Goal: Transaction & Acquisition: Purchase product/service

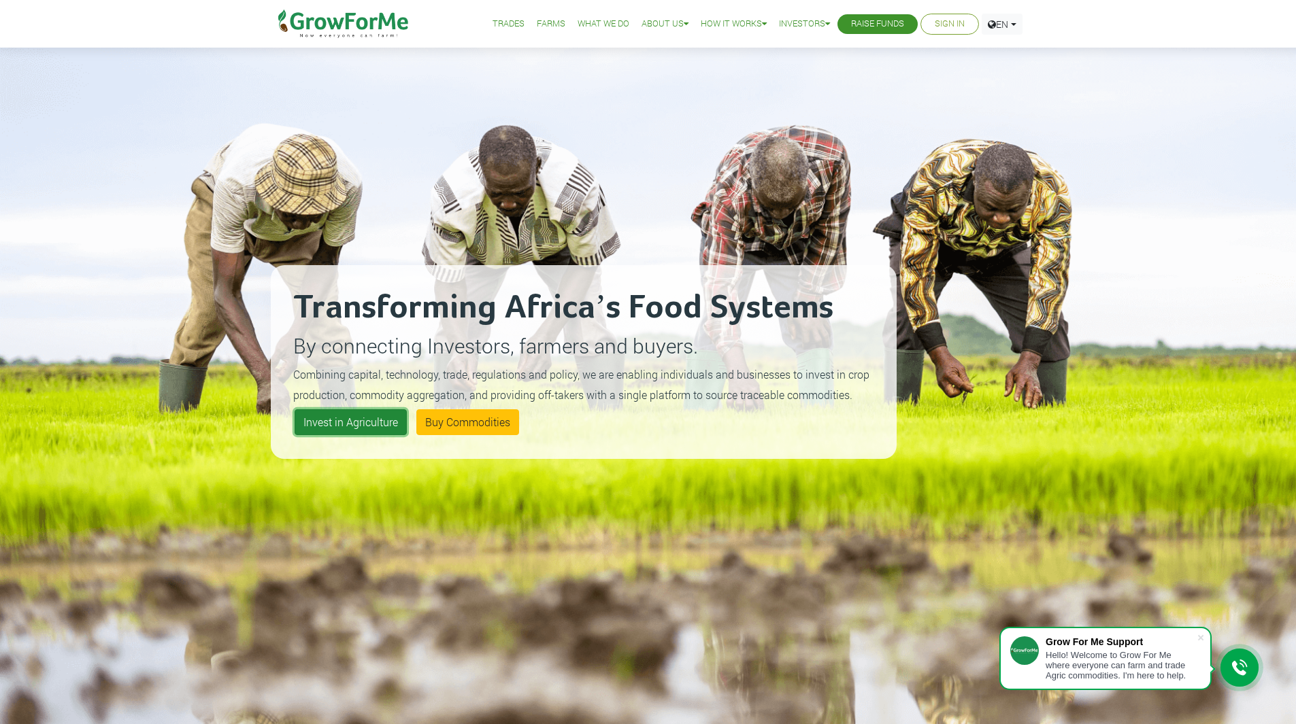
click at [371, 430] on link "Invest in Agriculture" at bounding box center [350, 422] width 112 height 26
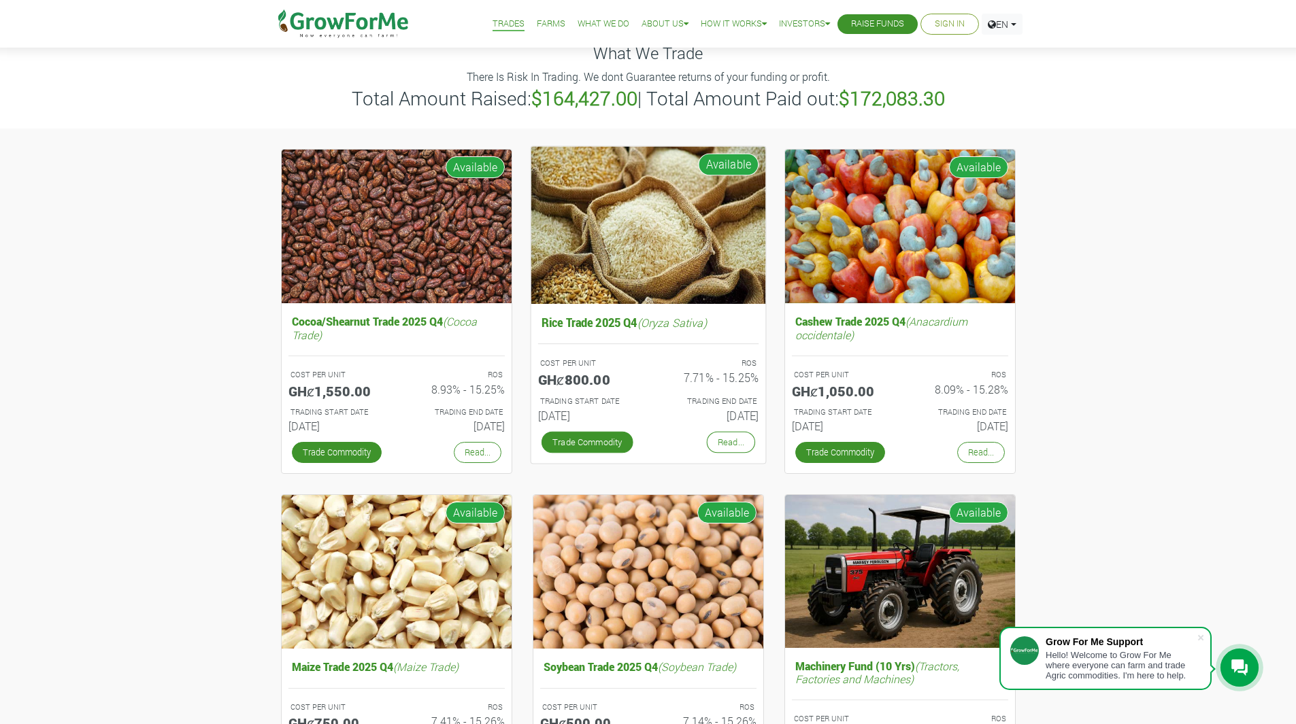
scroll to position [204, 0]
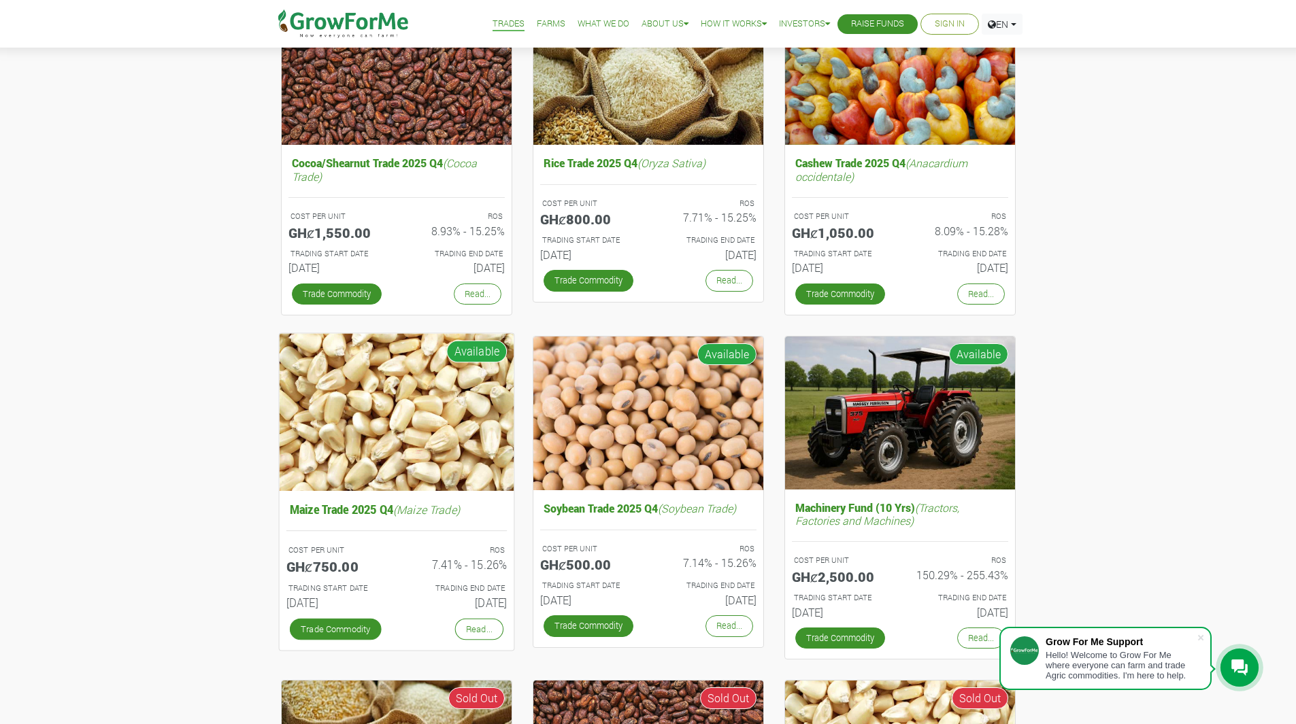
click at [396, 471] on img at bounding box center [396, 411] width 235 height 157
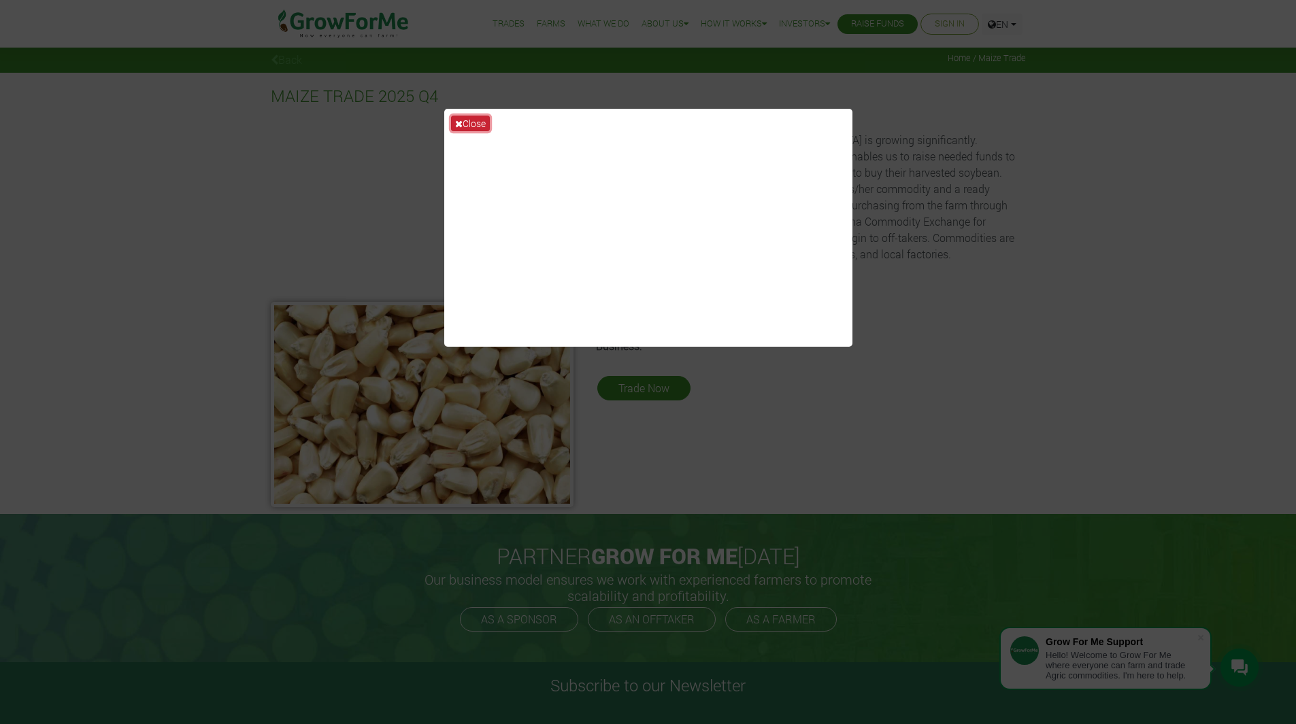
click at [480, 122] on button "Close" at bounding box center [470, 124] width 39 height 16
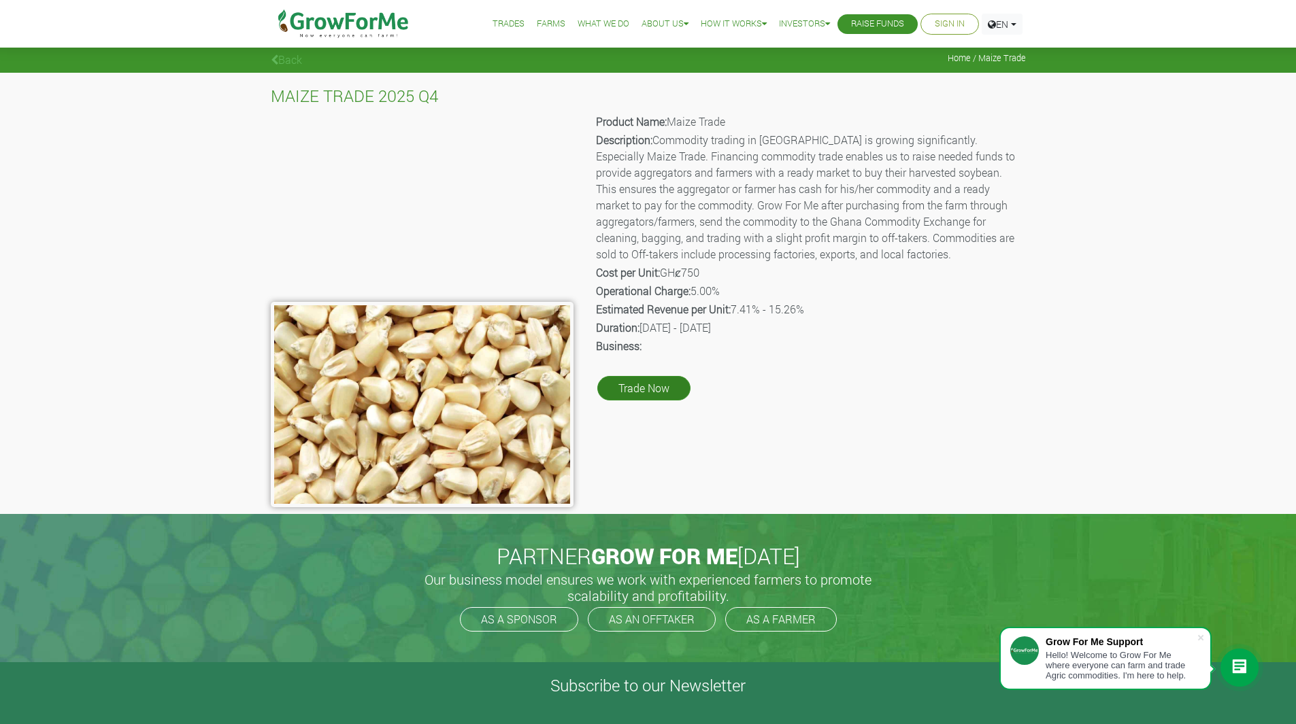
click at [654, 379] on link "Trade Now" at bounding box center [643, 388] width 93 height 24
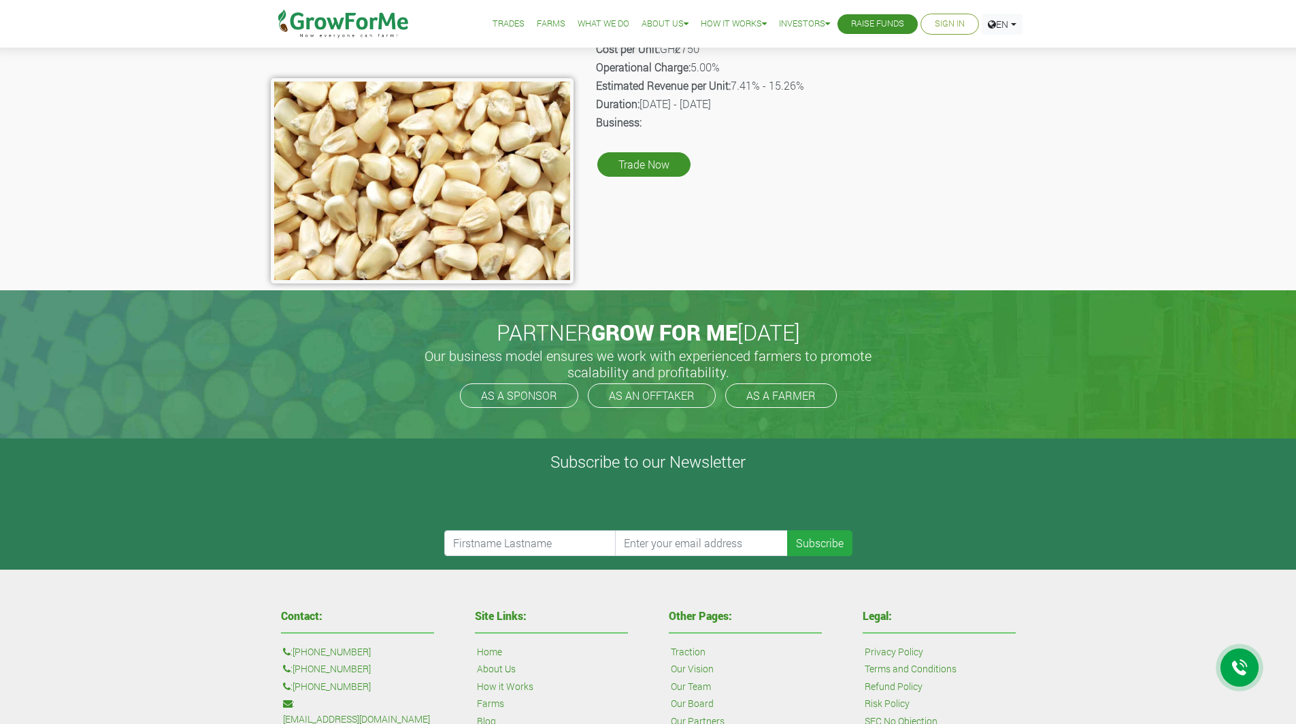
scroll to position [340, 0]
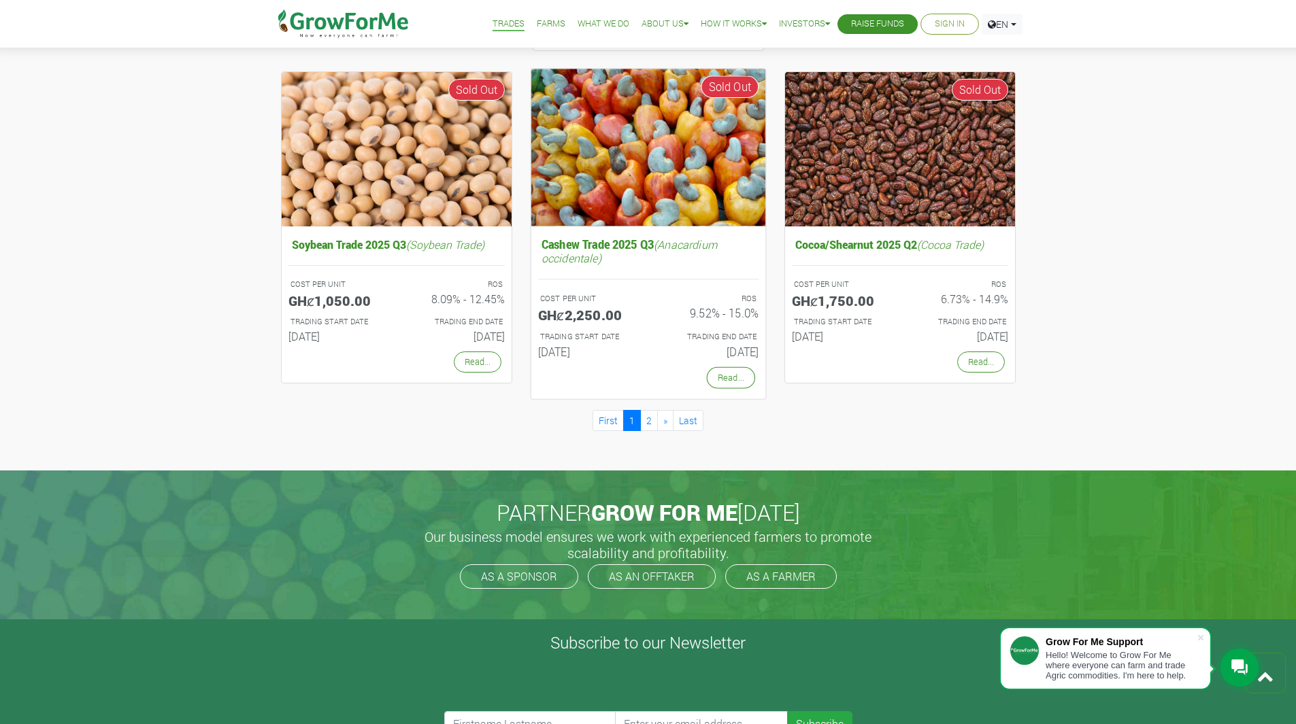
scroll to position [1224, 0]
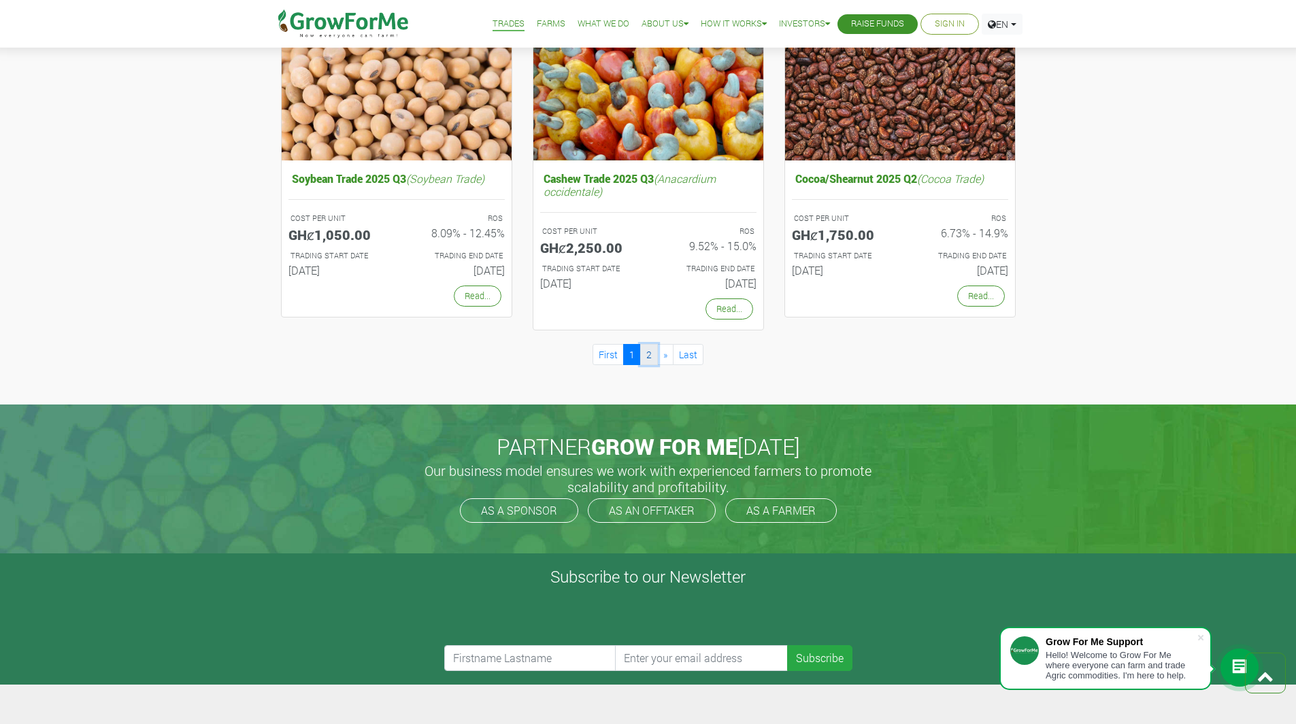
click at [657, 349] on link "2" at bounding box center [649, 354] width 18 height 21
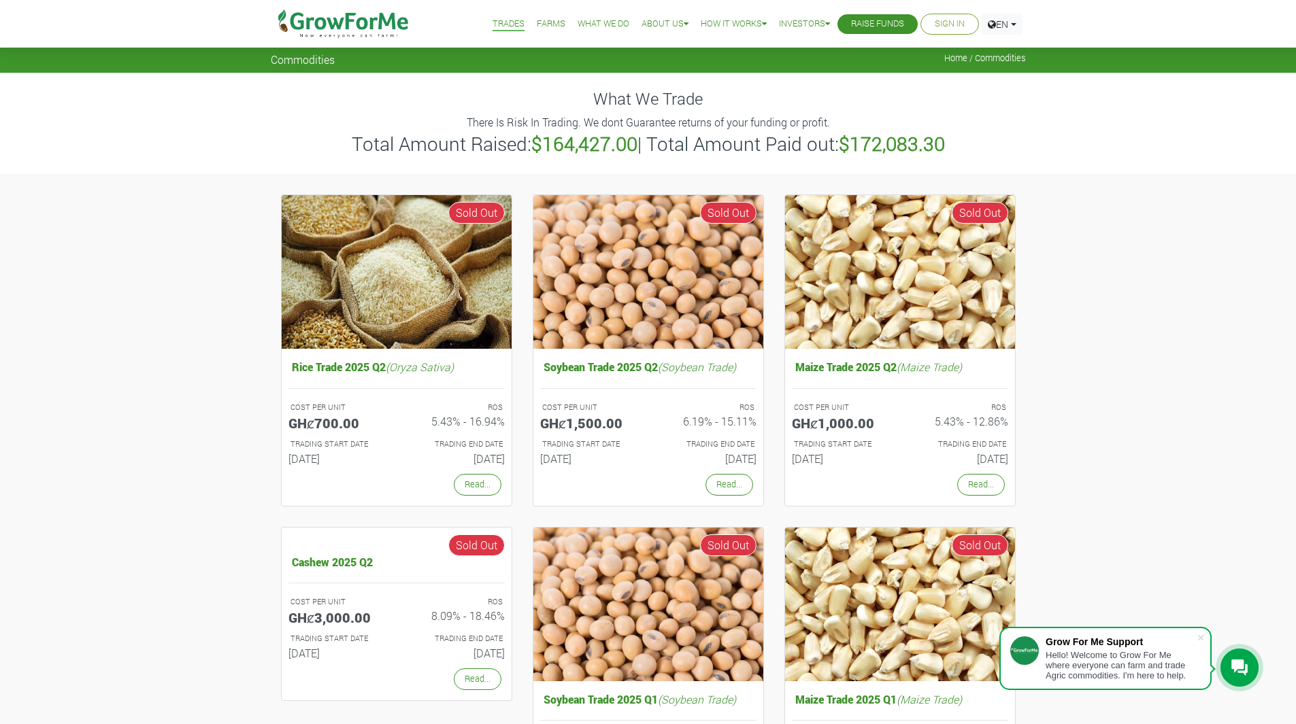
click at [537, 30] on link "Farms" at bounding box center [551, 24] width 29 height 14
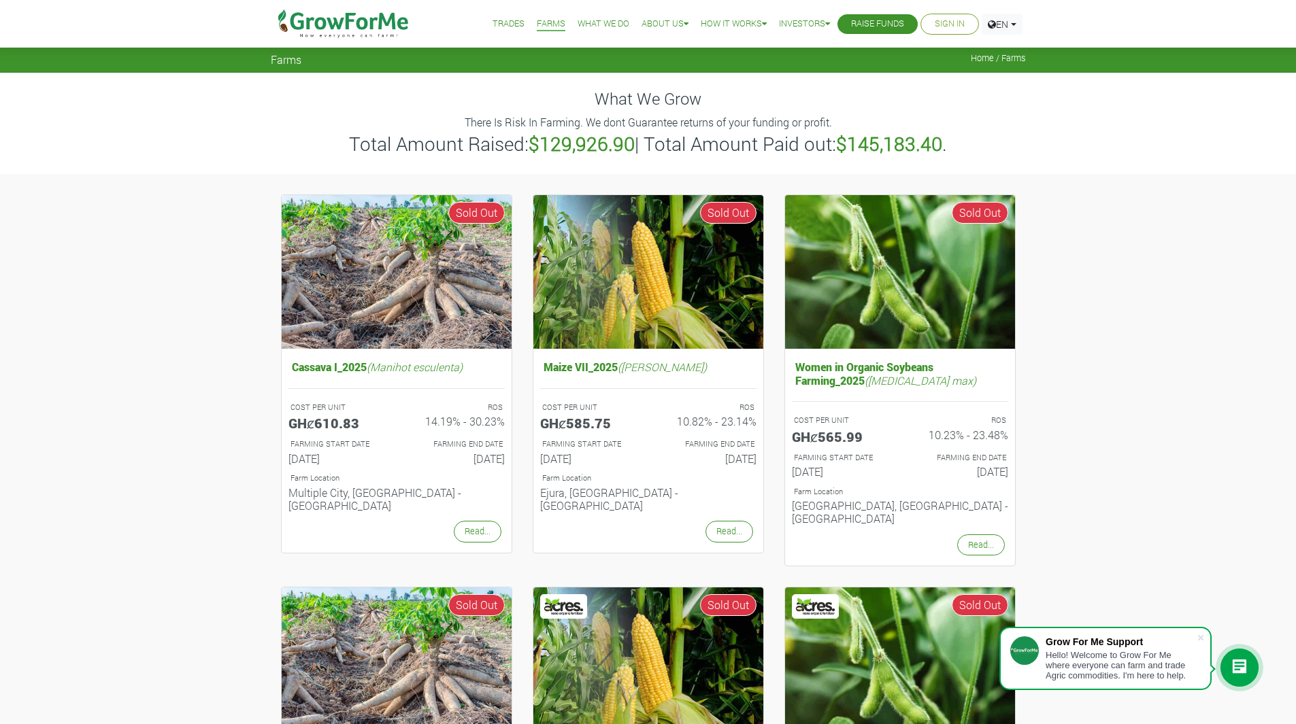
click at [611, 28] on link "What We Do" at bounding box center [603, 24] width 52 height 14
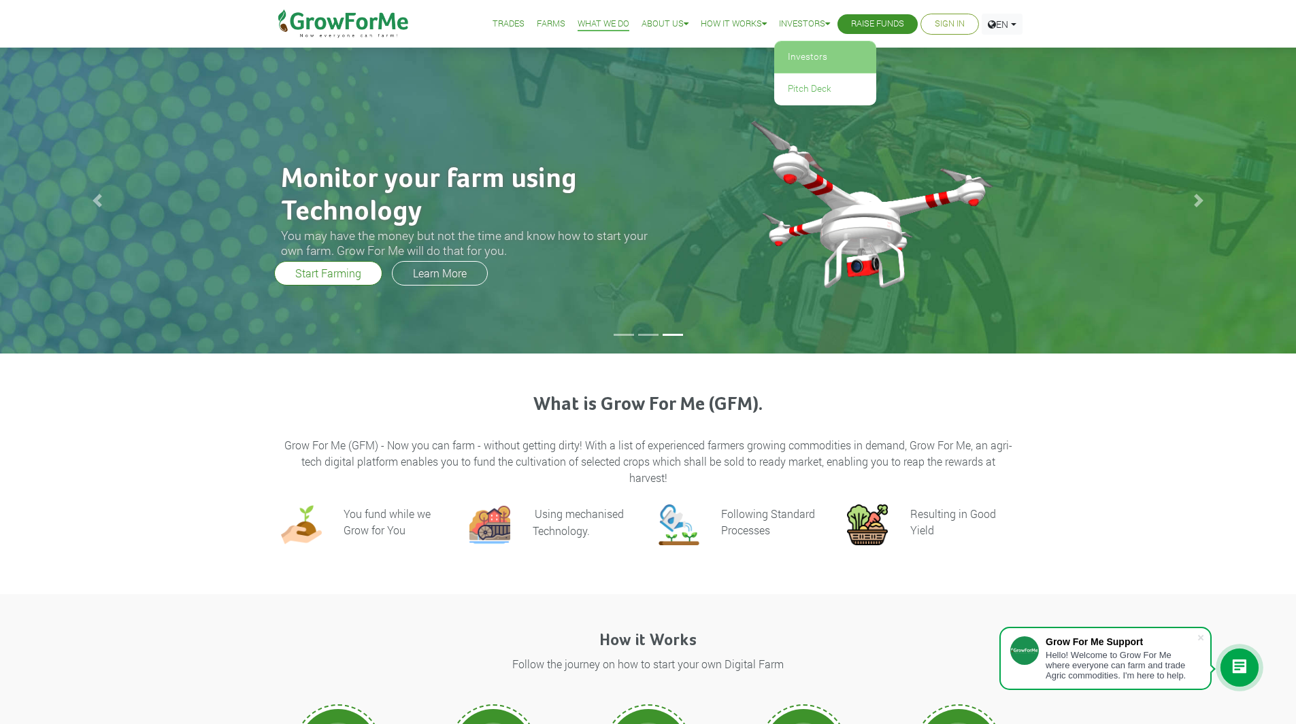
click at [796, 61] on link "Investors" at bounding box center [825, 56] width 102 height 31
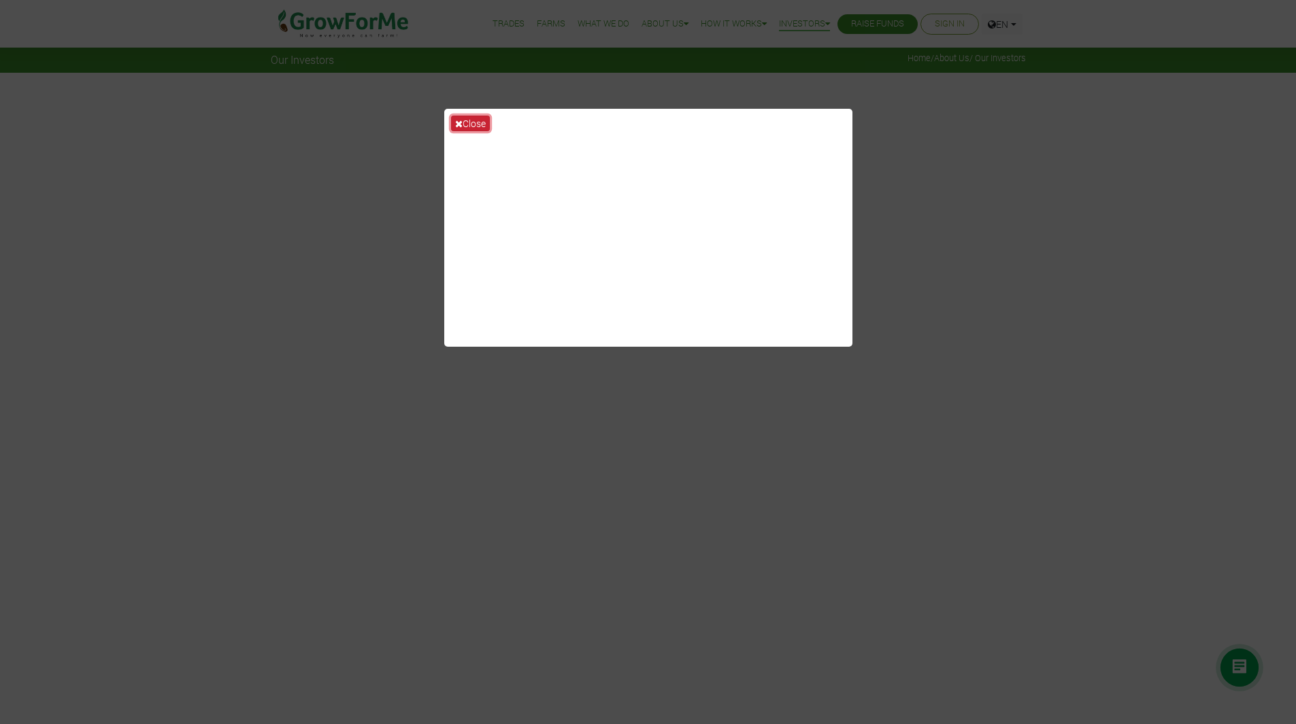
click at [467, 120] on button "Close" at bounding box center [470, 124] width 39 height 16
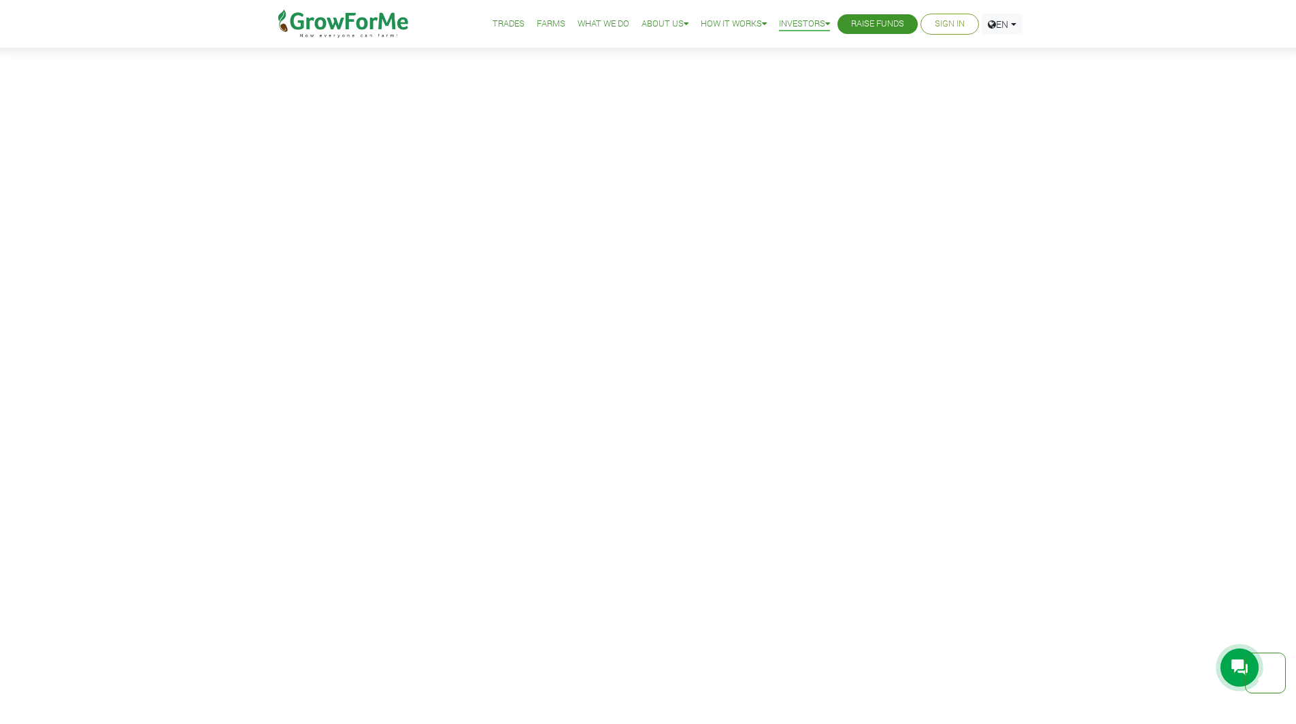
scroll to position [1156, 0]
